Goal: Understand process/instructions

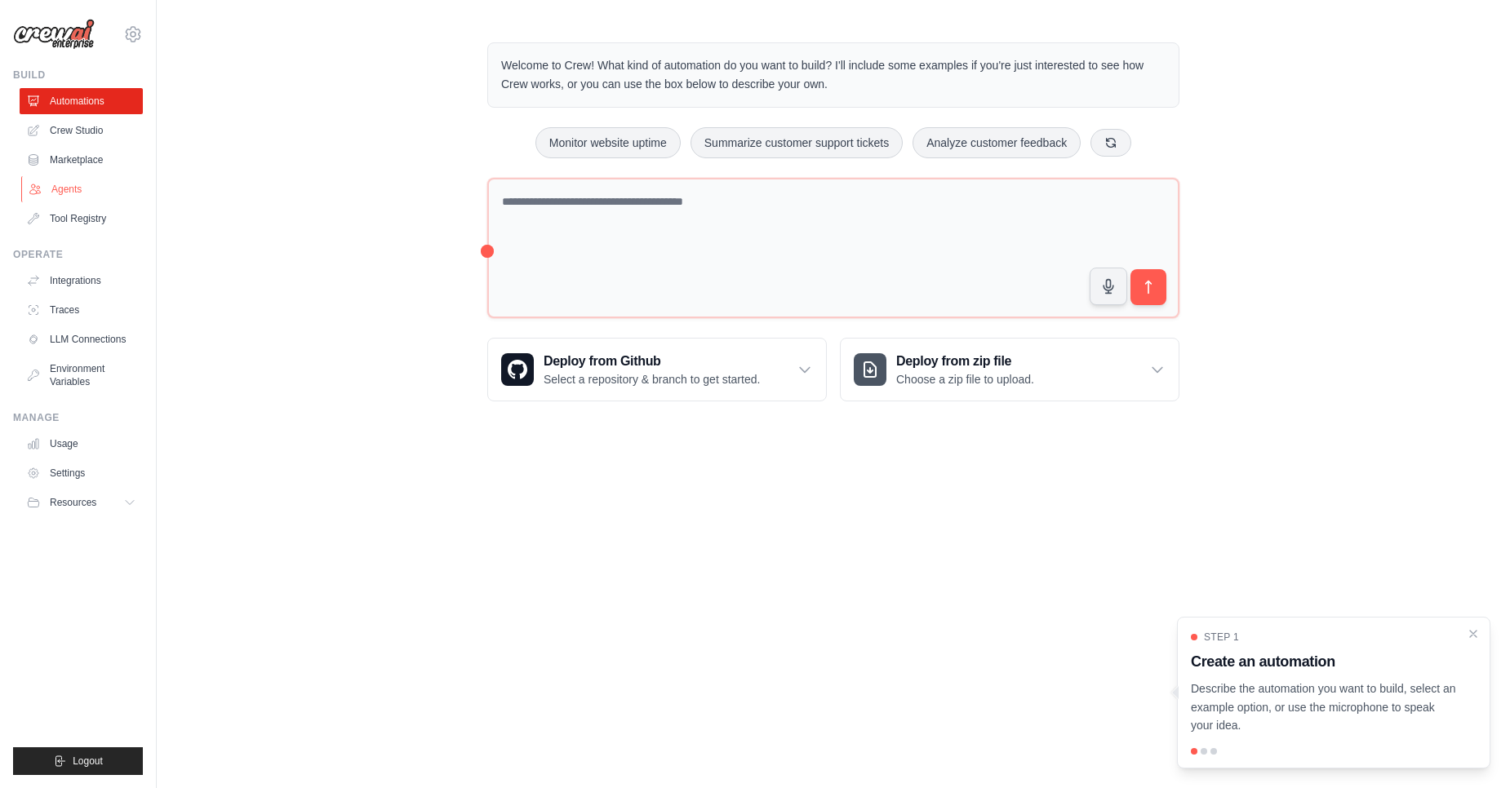
click at [78, 185] on link "Agents" at bounding box center [82, 189] width 123 height 26
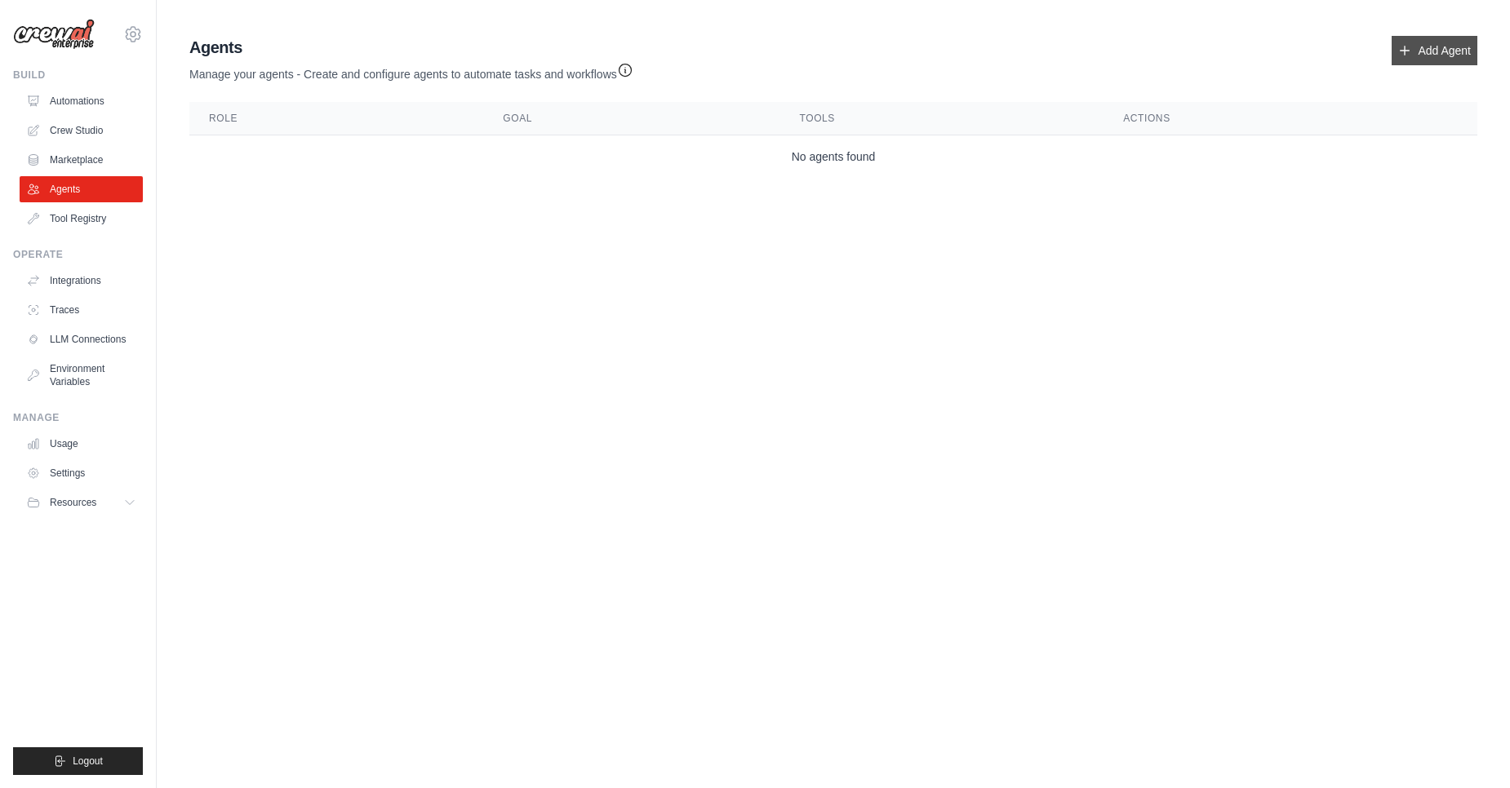
click at [1436, 41] on link "Add Agent" at bounding box center [1434, 50] width 86 height 29
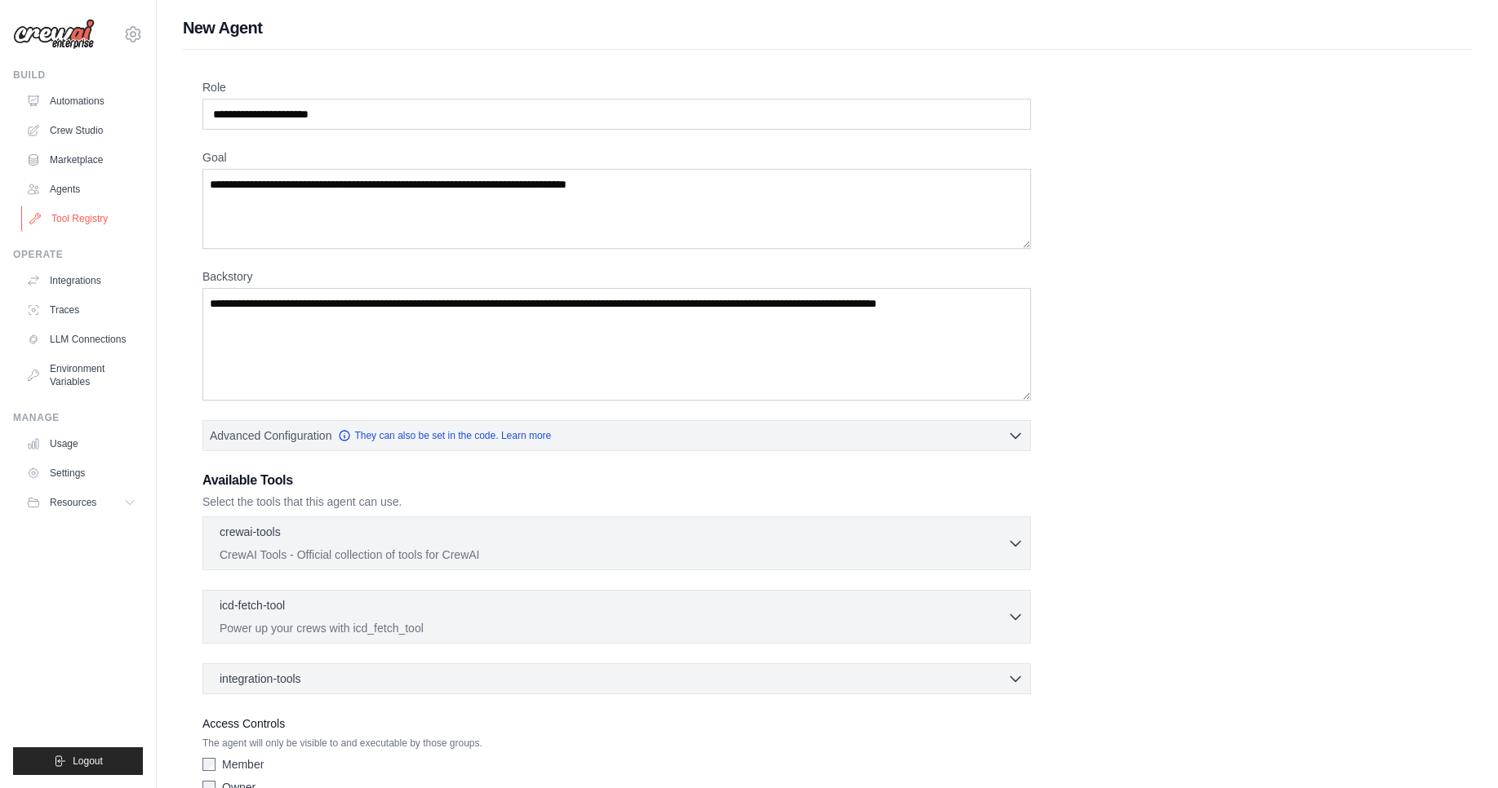
click at [69, 222] on link "Tool Registry" at bounding box center [82, 219] width 123 height 26
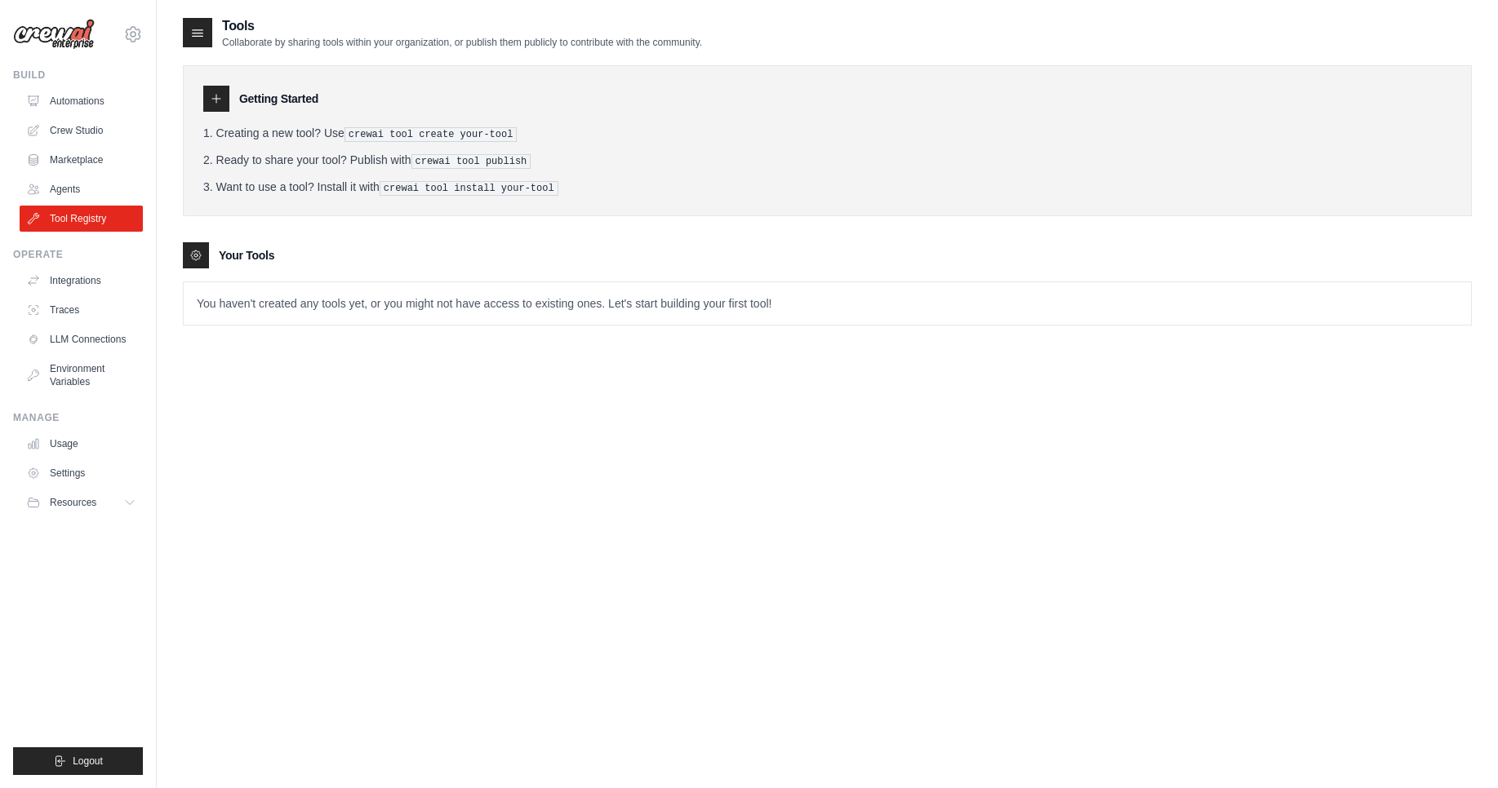
click at [331, 391] on div "Tools Collaborate by sharing tools within your organization, or publish them pu…" at bounding box center [827, 410] width 1289 height 788
click at [410, 135] on pre "crewai tool create your-tool" at bounding box center [430, 134] width 173 height 15
click at [184, 258] on div at bounding box center [196, 255] width 26 height 26
click at [190, 258] on icon at bounding box center [195, 255] width 13 height 13
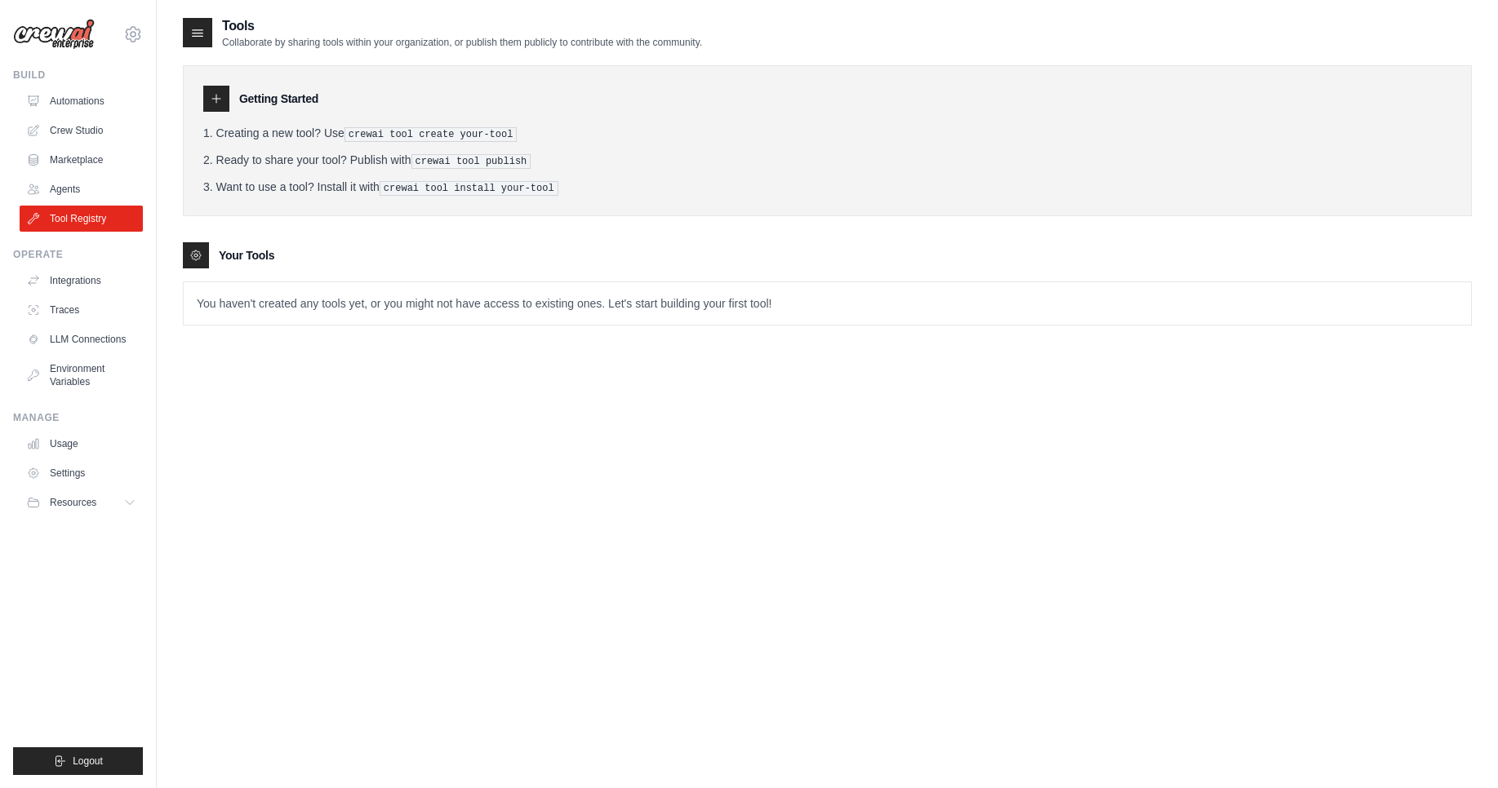
click at [490, 355] on div "Tools Collaborate by sharing tools within your organization, or publish them pu…" at bounding box center [827, 410] width 1289 height 788
click at [493, 165] on pre "crewai tool publish" at bounding box center [471, 161] width 120 height 15
click at [200, 38] on icon at bounding box center [197, 32] width 16 height 16
click at [62, 442] on link "Usage" at bounding box center [82, 444] width 123 height 26
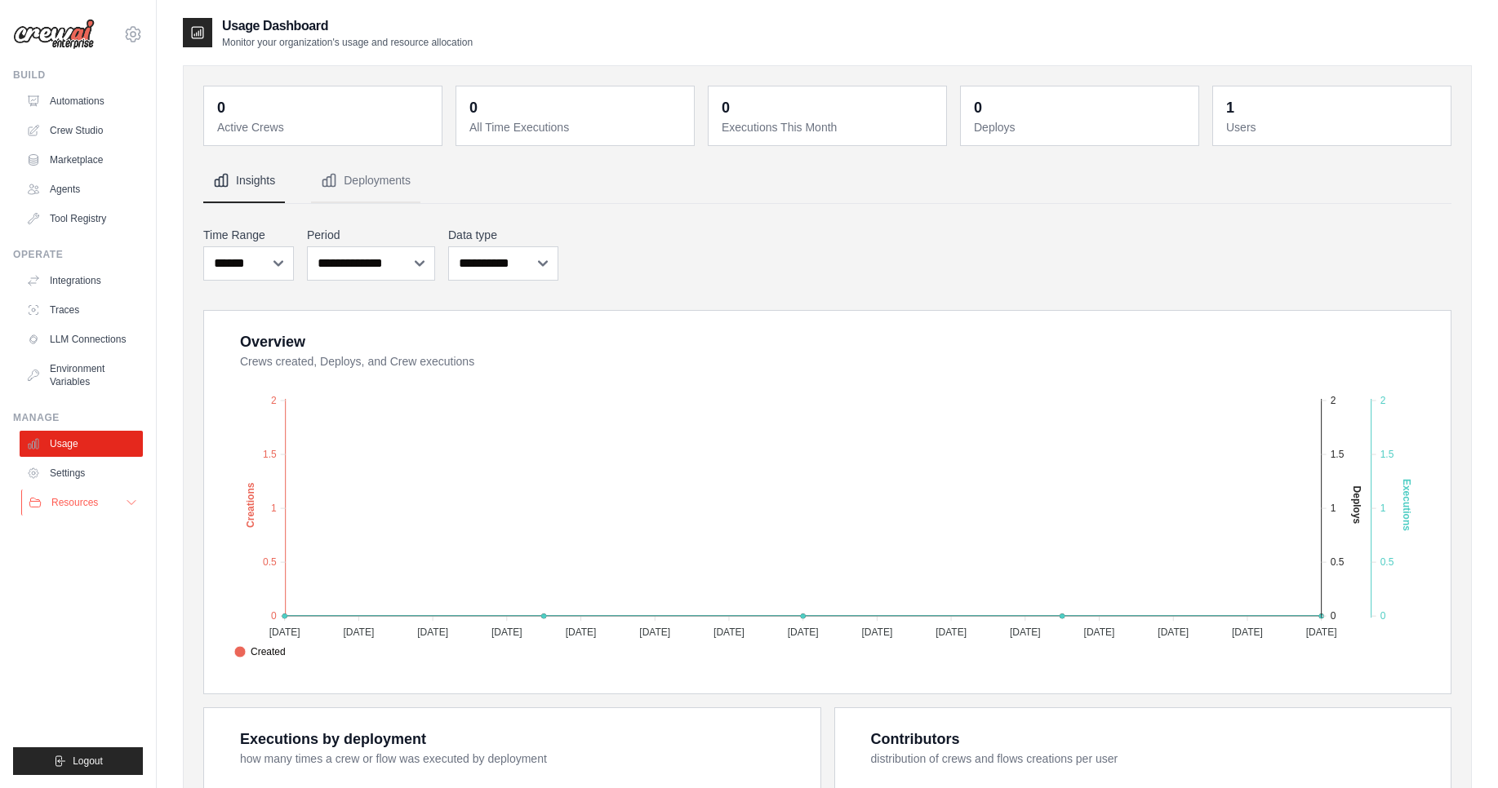
click at [60, 502] on span "Resources" at bounding box center [74, 502] width 47 height 13
